Goal: Find specific page/section: Find specific page/section

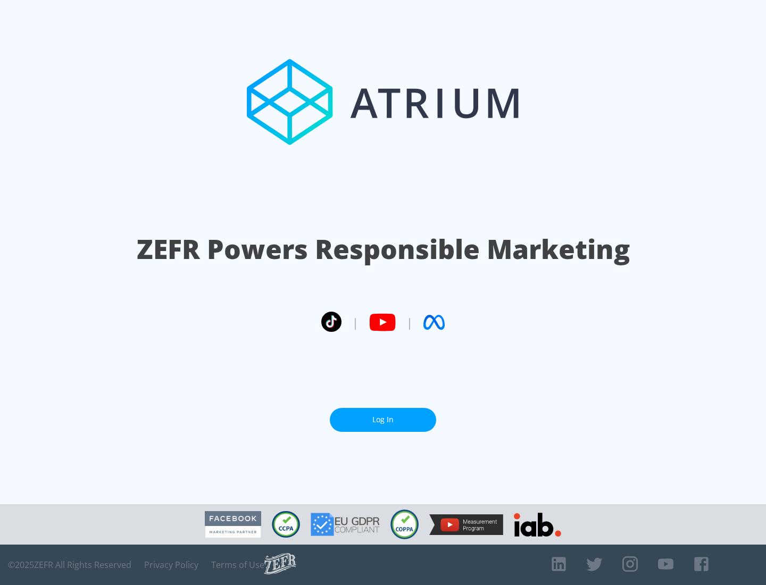
click at [383, 416] on link "Log In" at bounding box center [383, 420] width 106 height 24
